Goal: Task Accomplishment & Management: Use online tool/utility

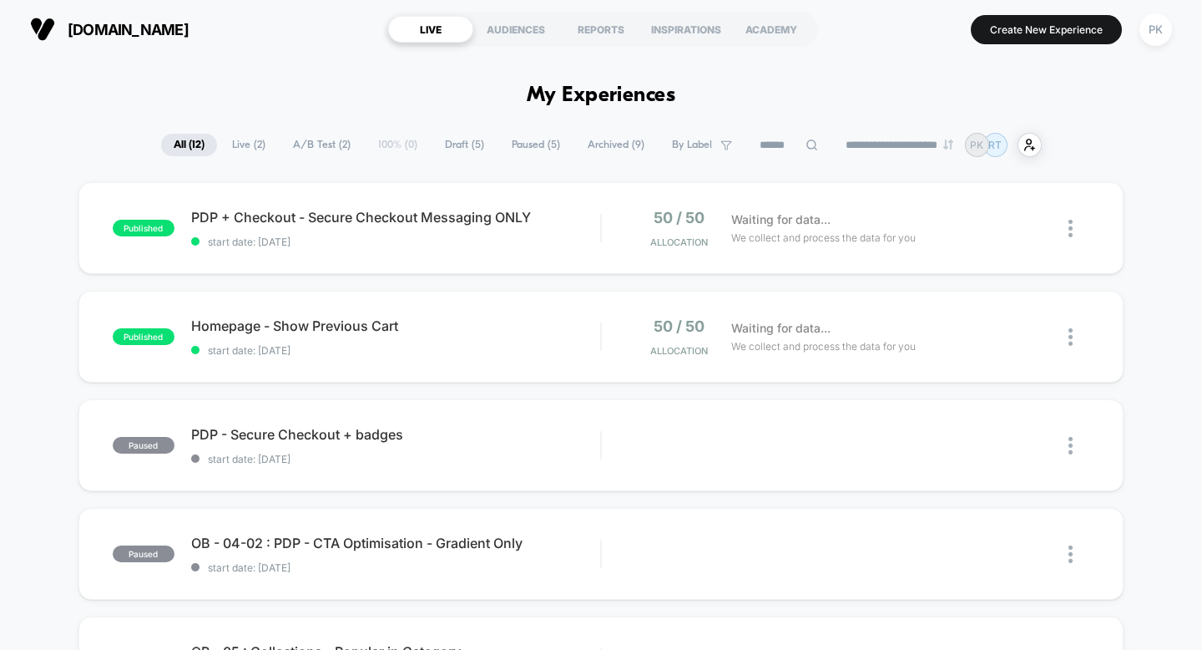
click at [534, 37] on div "AUDIENCES" at bounding box center [515, 29] width 85 height 27
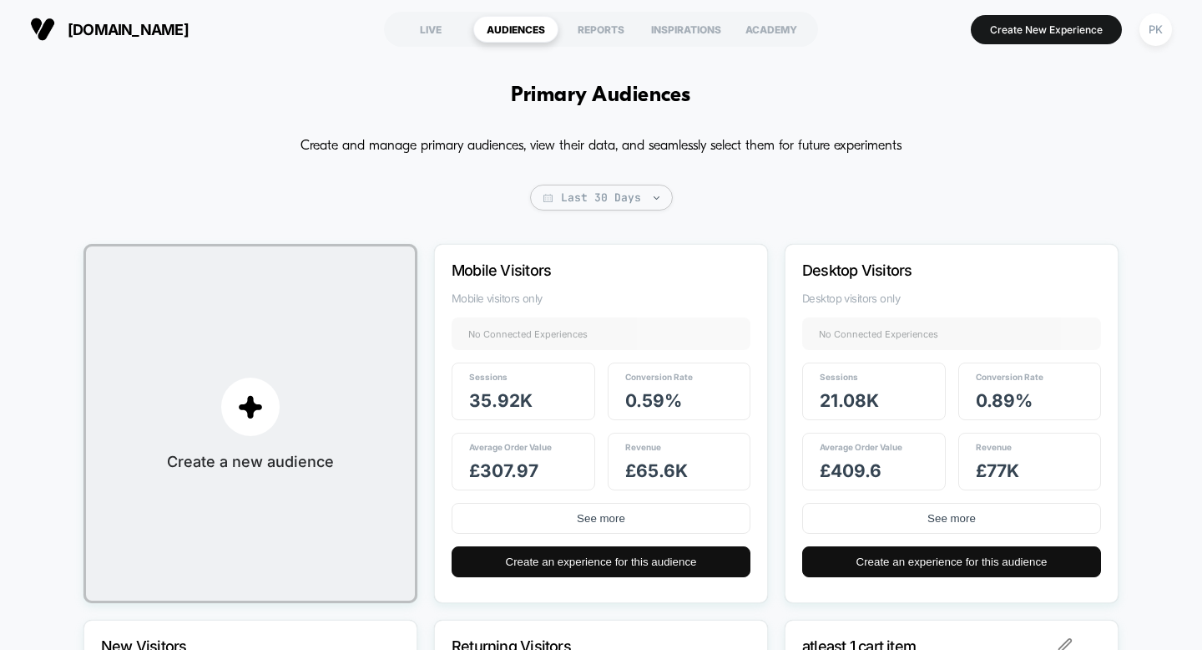
click at [559, 338] on div "Mobile Visitors Mobile visitors only No Connected Experiences + Sessions 35.92k…" at bounding box center [601, 423] width 334 height 359
